Goal: Transaction & Acquisition: Purchase product/service

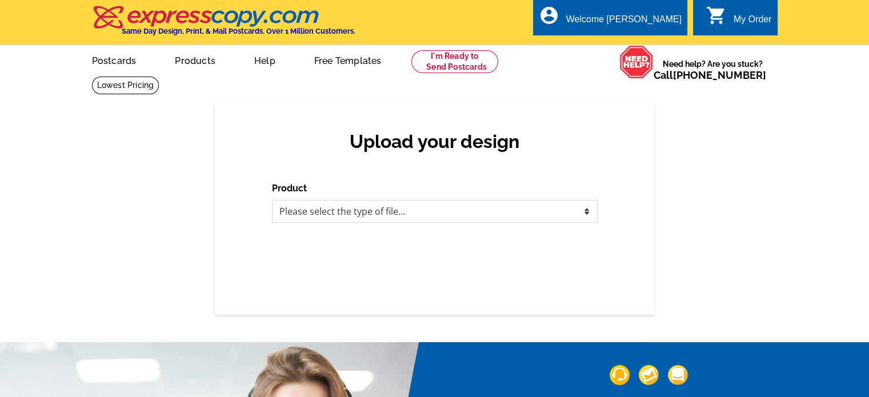
click at [348, 212] on select "Please select the type of file... Postcards Business Cards Letters and flyers G…" at bounding box center [435, 211] width 326 height 23
select select "1"
click at [272, 201] on select "Please select the type of file... Postcards Business Cards Letters and flyers G…" at bounding box center [435, 211] width 326 height 23
click at [322, 213] on select "Please select the type of file... Postcards Business Cards Letters and flyers G…" at bounding box center [435, 211] width 326 height 23
select select "1"
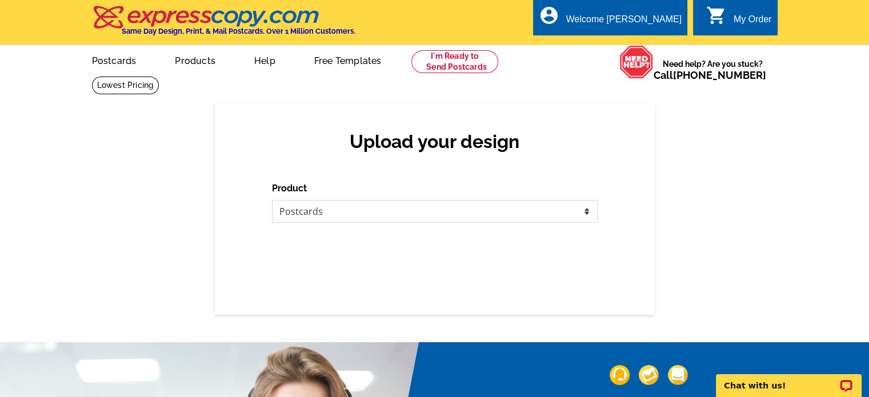
click at [272, 201] on select "Please select the type of file... Postcards Business Cards Letters and flyers G…" at bounding box center [435, 211] width 326 height 23
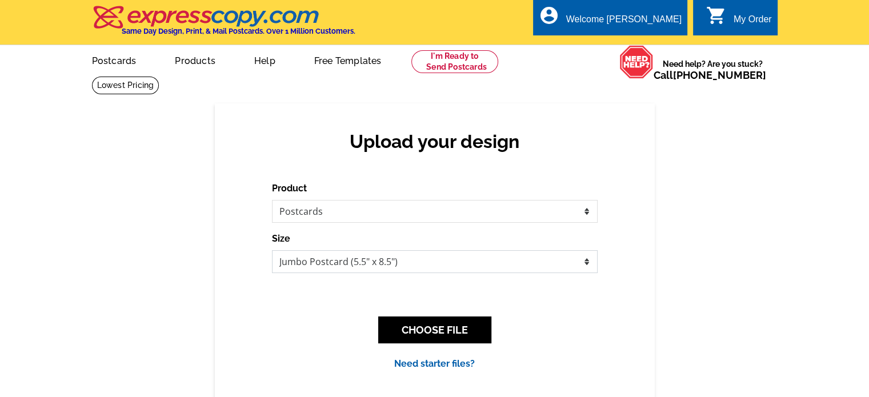
click at [328, 265] on select "Jumbo Postcard (5.5" x 8.5") Regular Postcard (4.25" x 5.6") Panoramic Postcard…" at bounding box center [435, 261] width 326 height 23
select select "14"
click at [272, 251] on select "Jumbo Postcard (5.5" x 8.5") Regular Postcard (4.25" x 5.6") Panoramic Postcard…" at bounding box center [435, 261] width 326 height 23
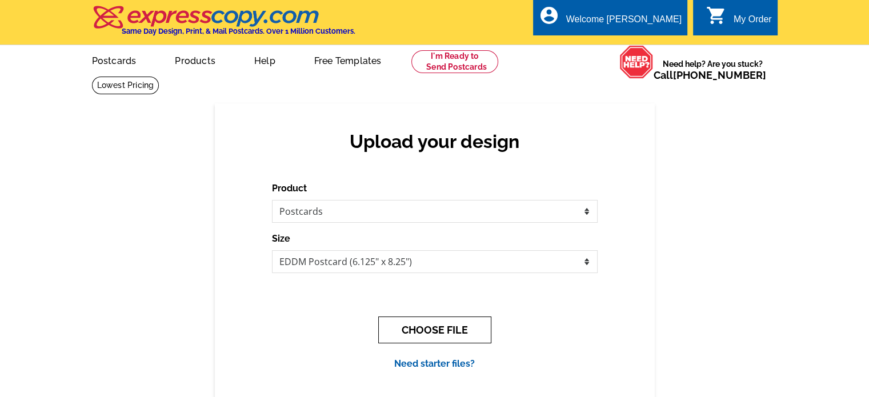
click at [444, 332] on button "CHOOSE FILE" at bounding box center [434, 330] width 113 height 27
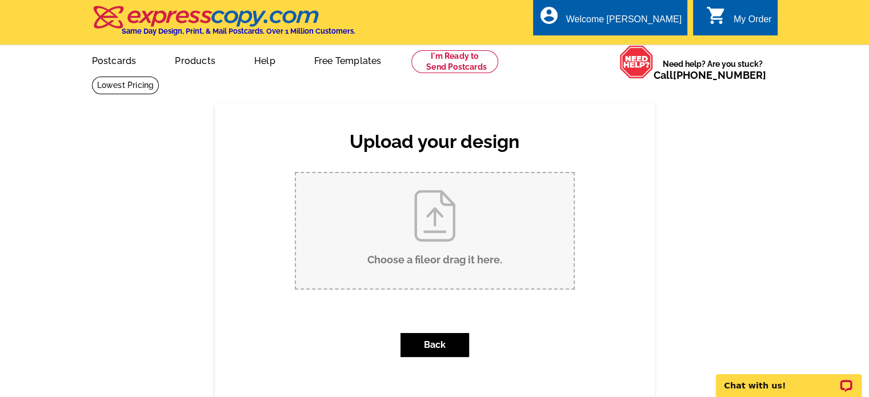
click at [460, 221] on input "Choose a file or drag it here ." at bounding box center [435, 230] width 278 height 115
